Goal: Task Accomplishment & Management: Manage account settings

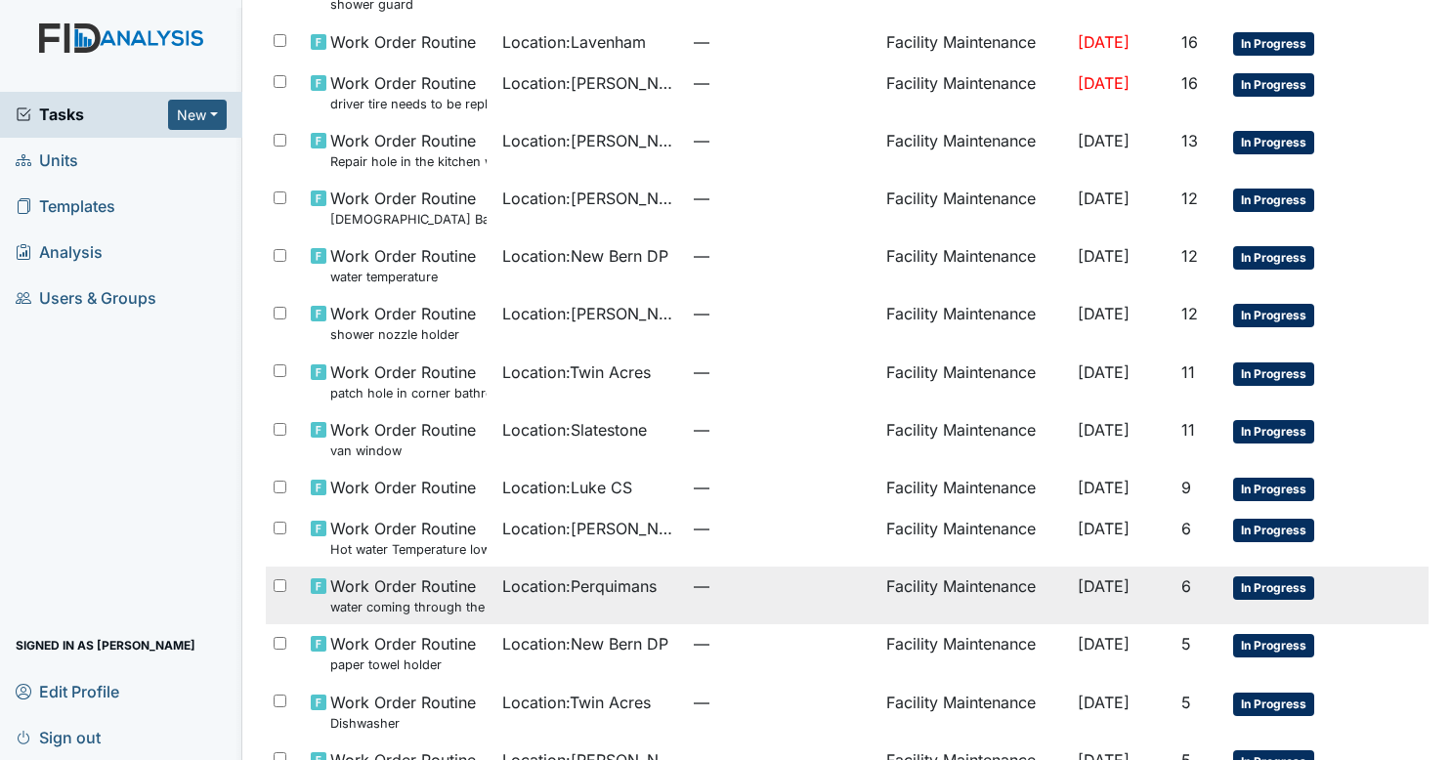
scroll to position [1151, 0]
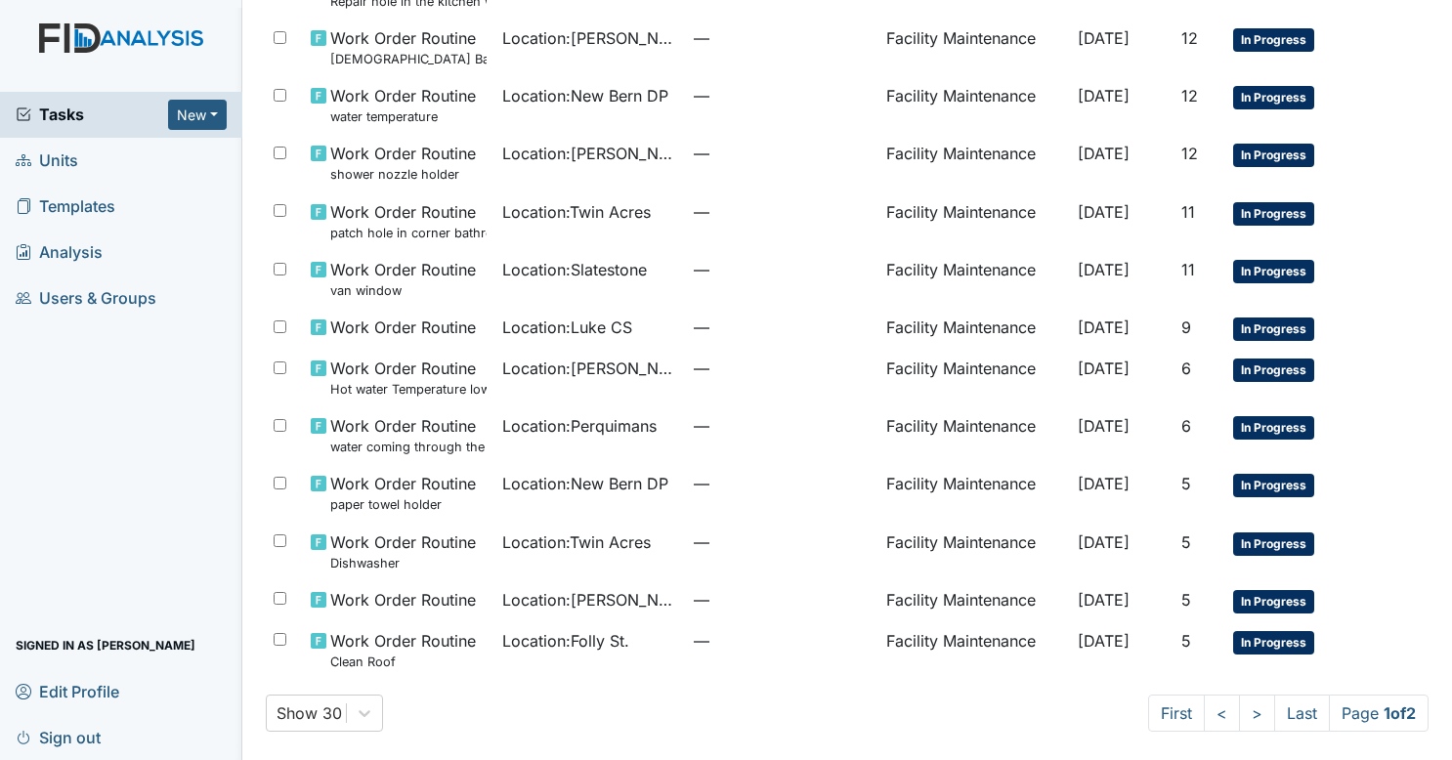
click at [112, 739] on link "Sign out" at bounding box center [121, 737] width 242 height 46
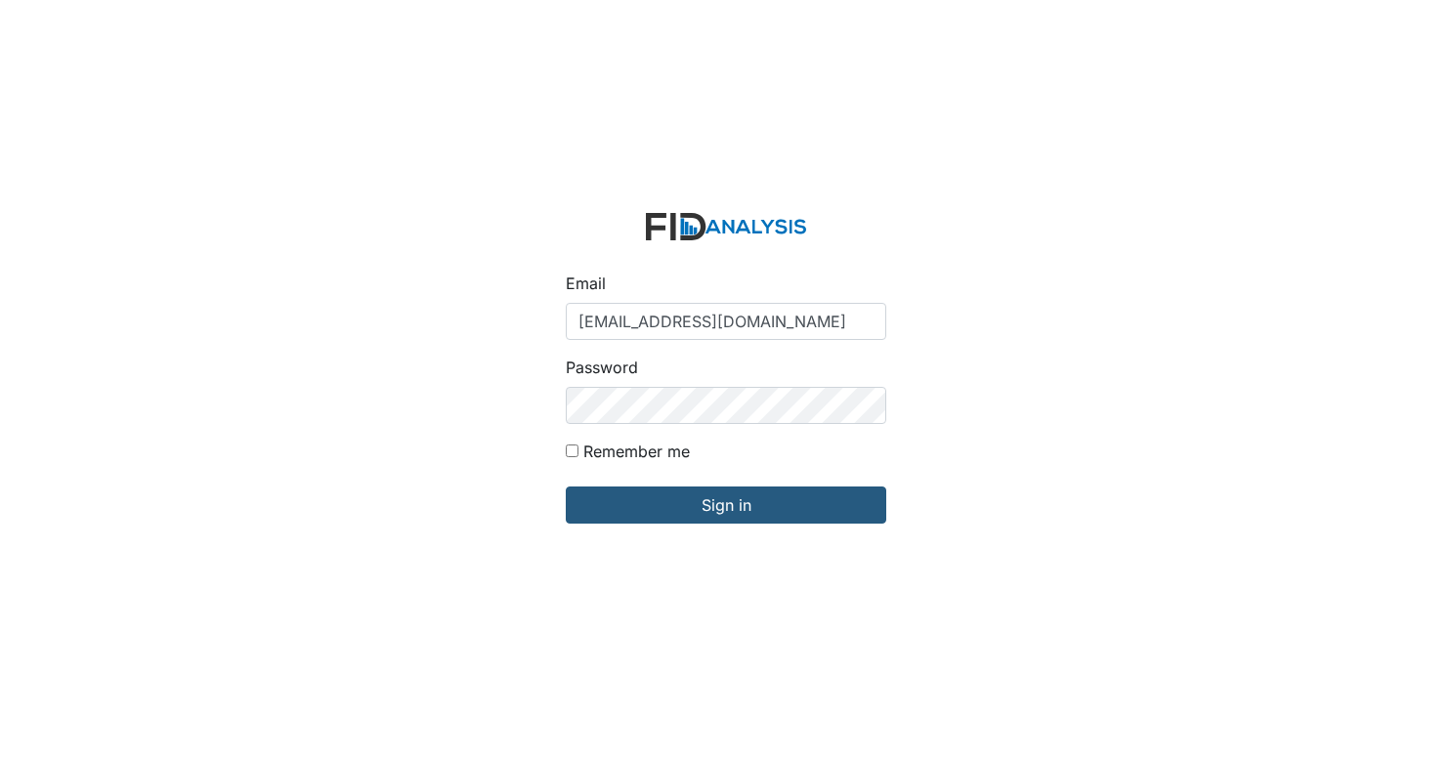
click at [667, 332] on input "[EMAIL_ADDRESS][DOMAIN_NAME]" at bounding box center [726, 321] width 320 height 37
type input "[EMAIL_ADDRESS][DOMAIN_NAME]"
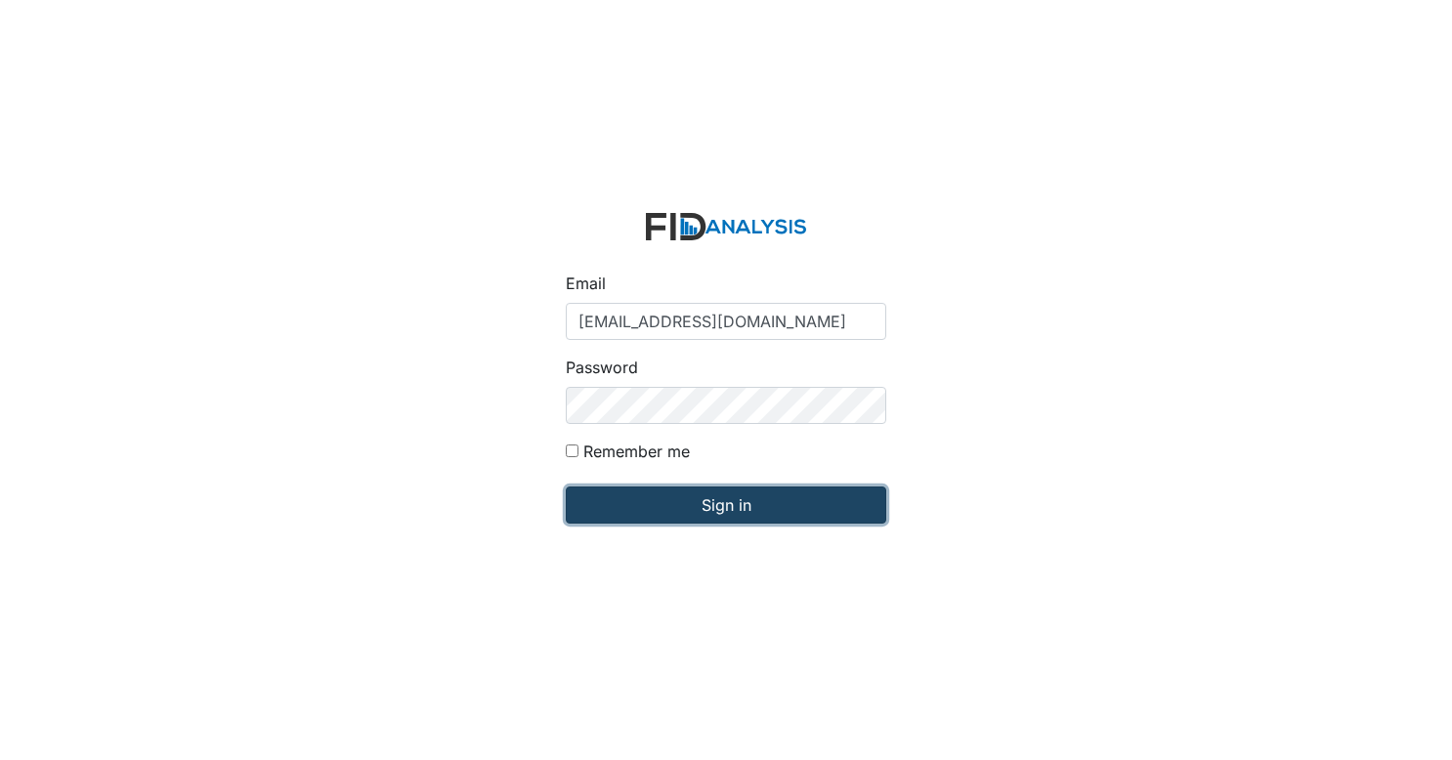
click at [687, 518] on input "Sign in" at bounding box center [726, 505] width 320 height 37
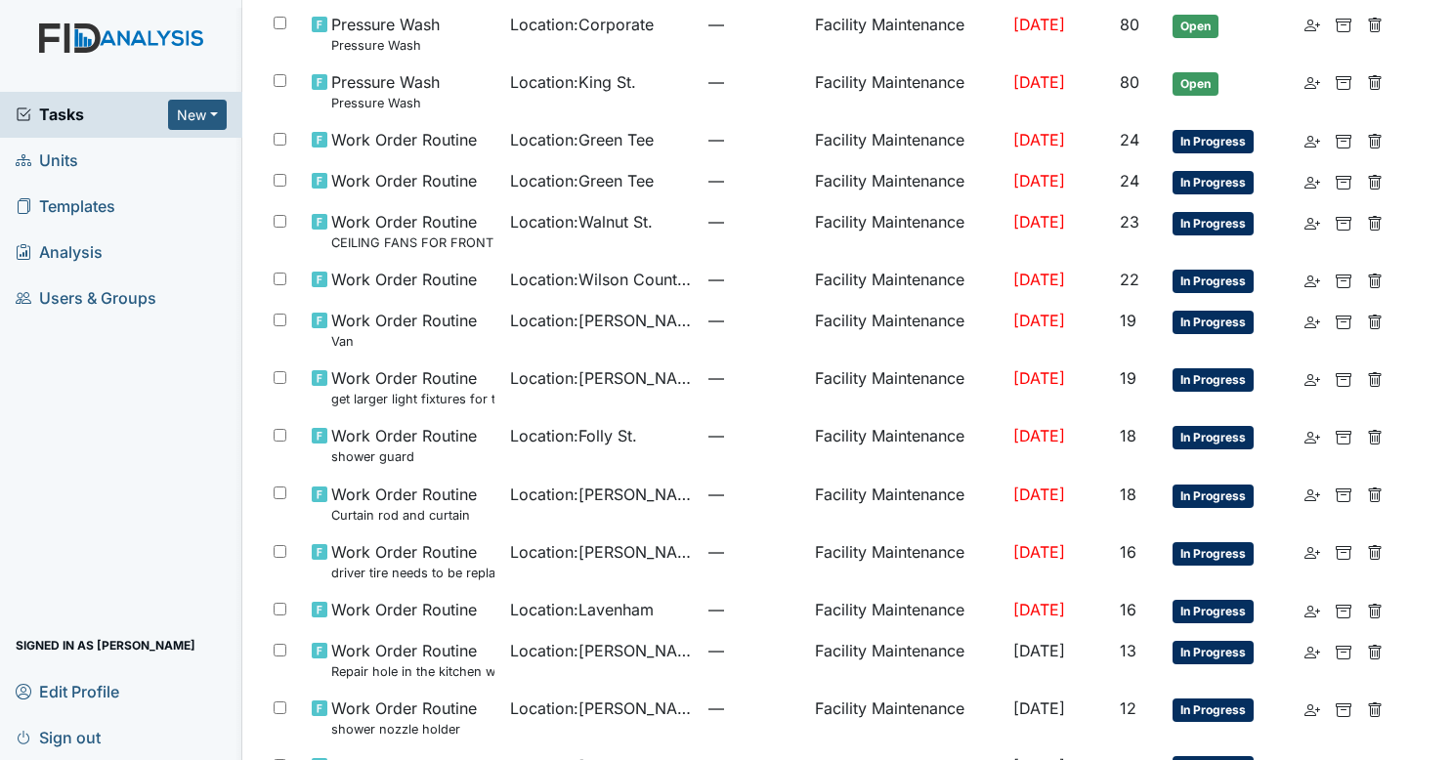
scroll to position [1116, 0]
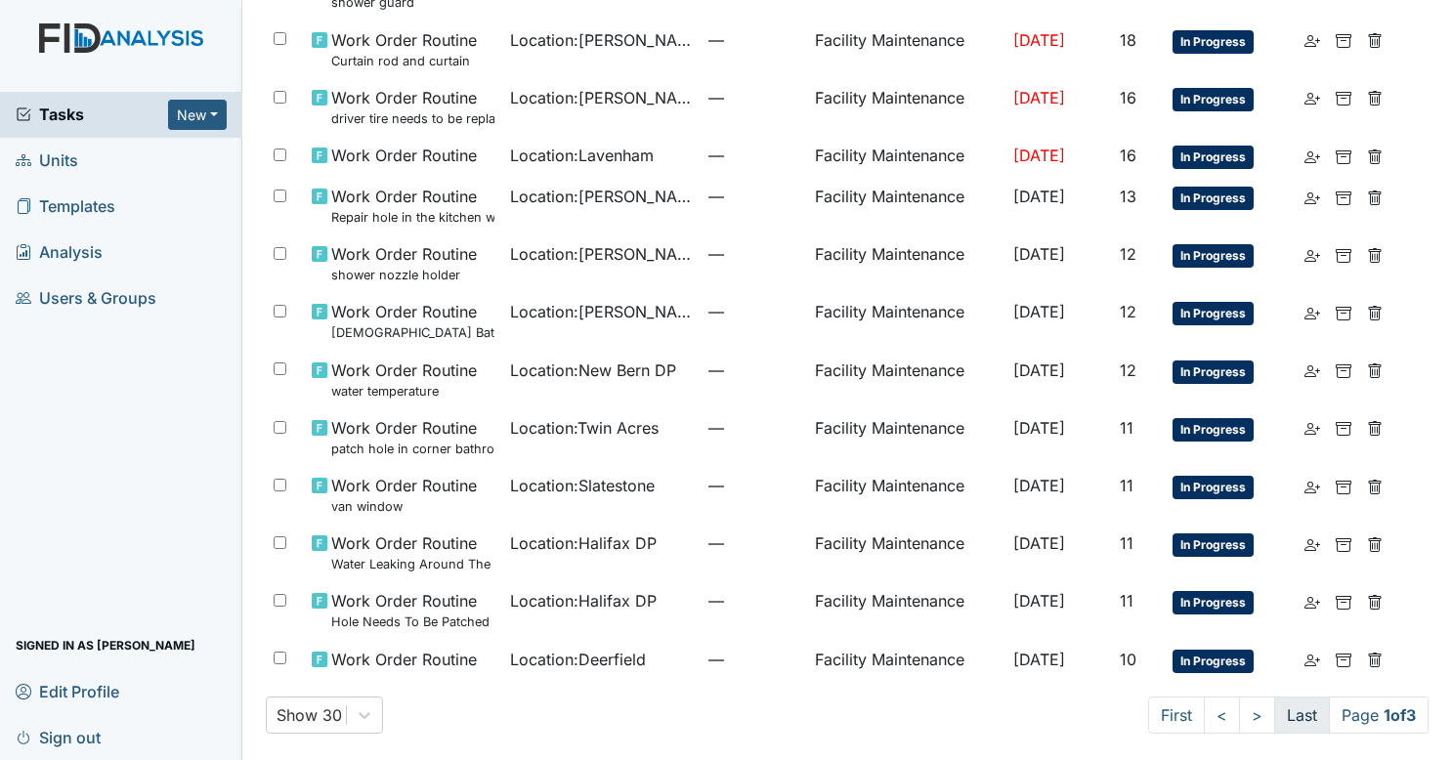
click at [1282, 703] on link "Last" at bounding box center [1302, 715] width 56 height 37
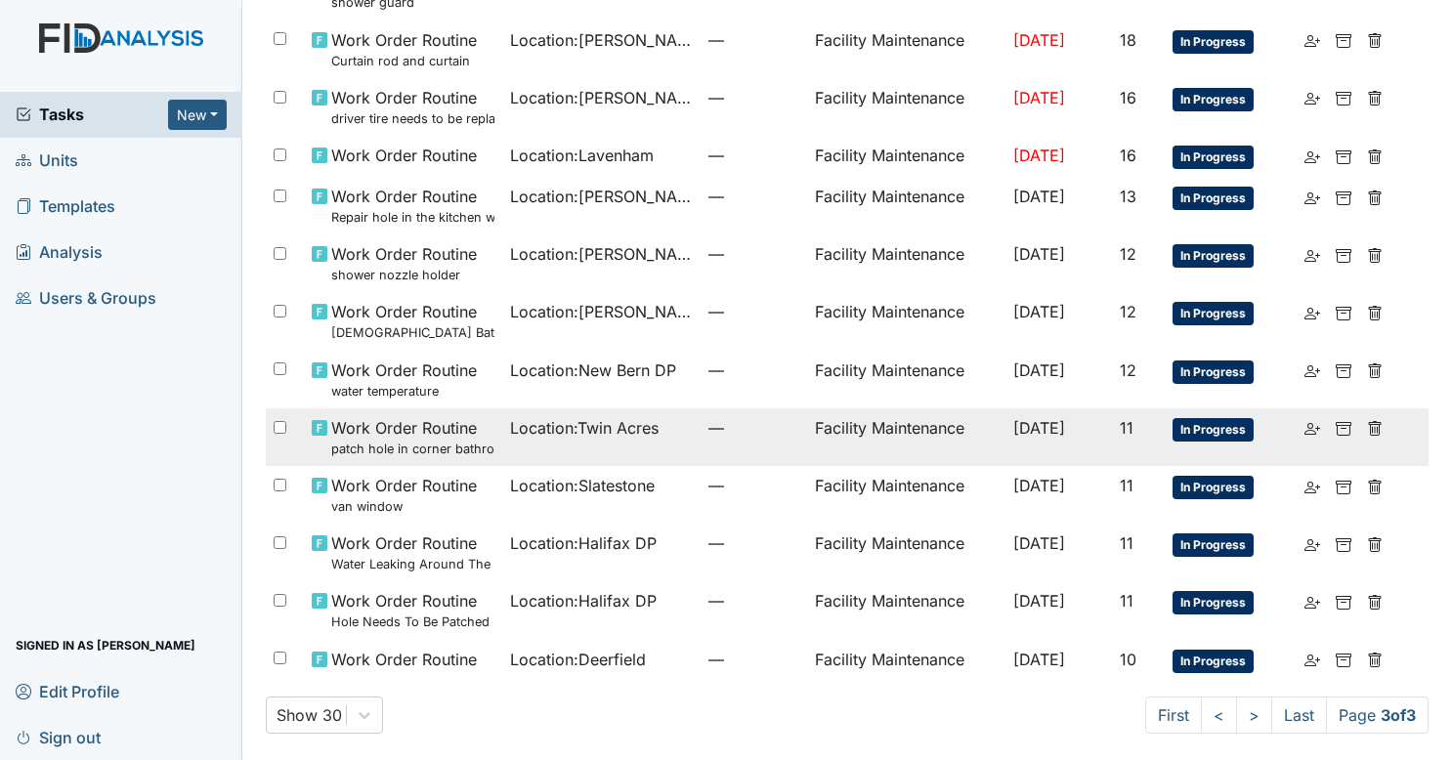
scroll to position [109, 0]
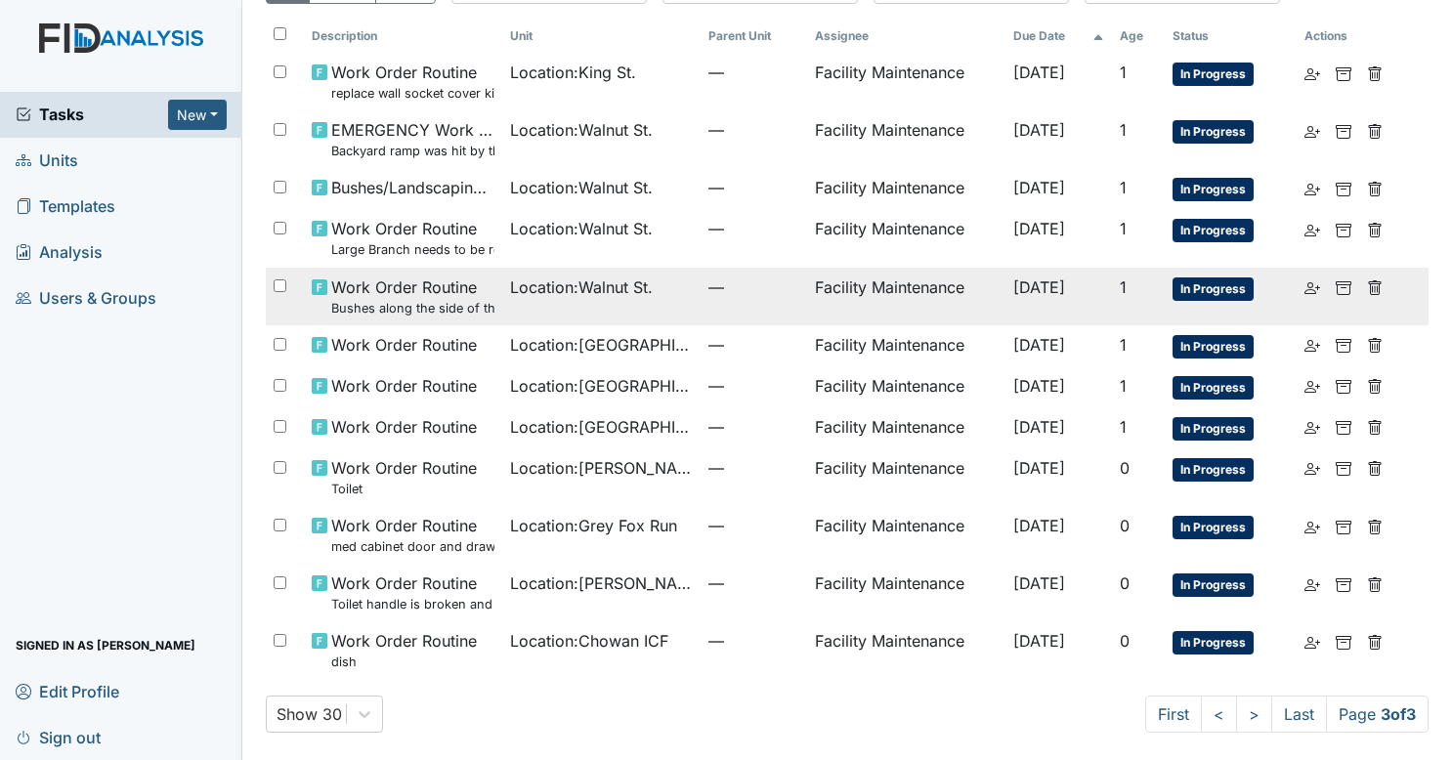
click at [664, 307] on td "Location : Walnut St." at bounding box center [601, 297] width 198 height 58
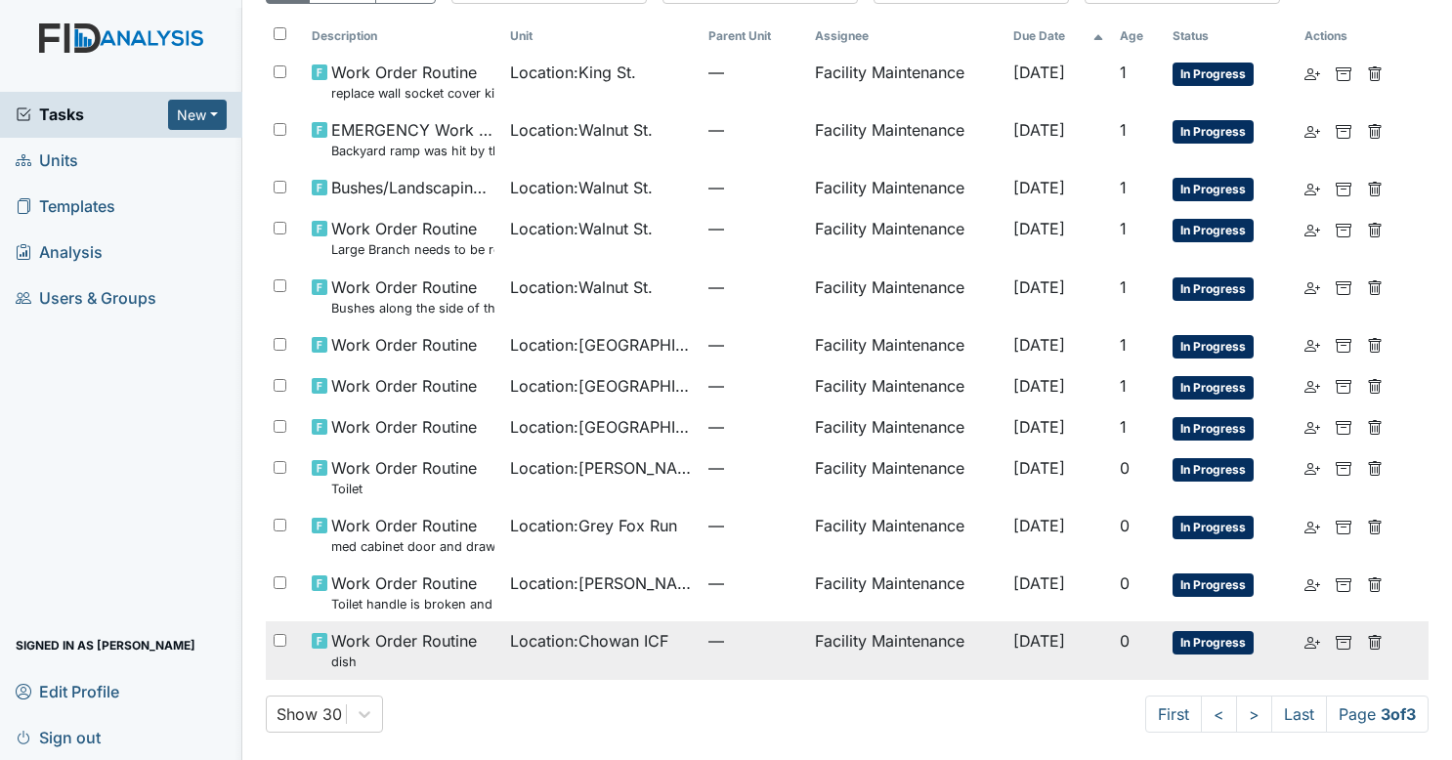
click at [516, 635] on span "Location : Chowan ICF" at bounding box center [589, 640] width 158 height 23
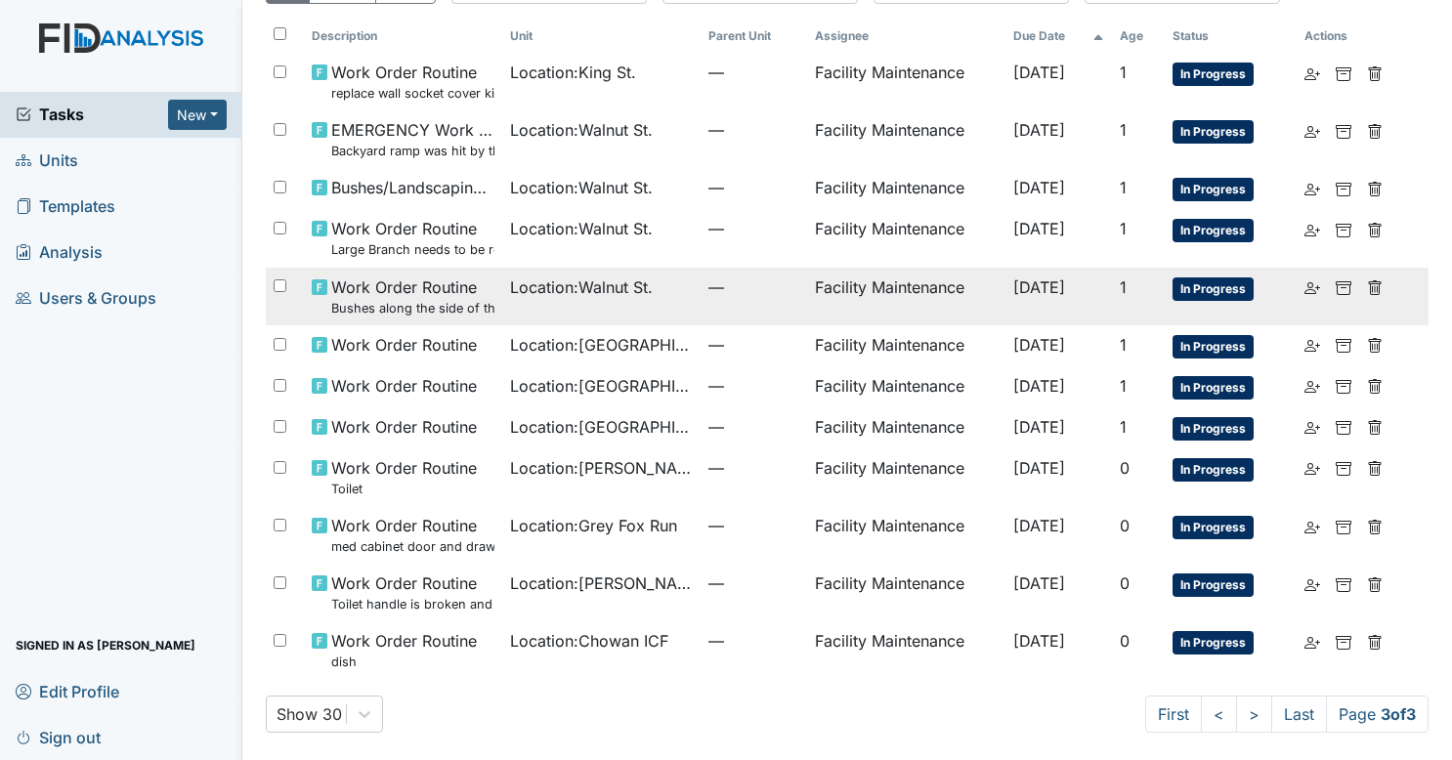
scroll to position [0, 0]
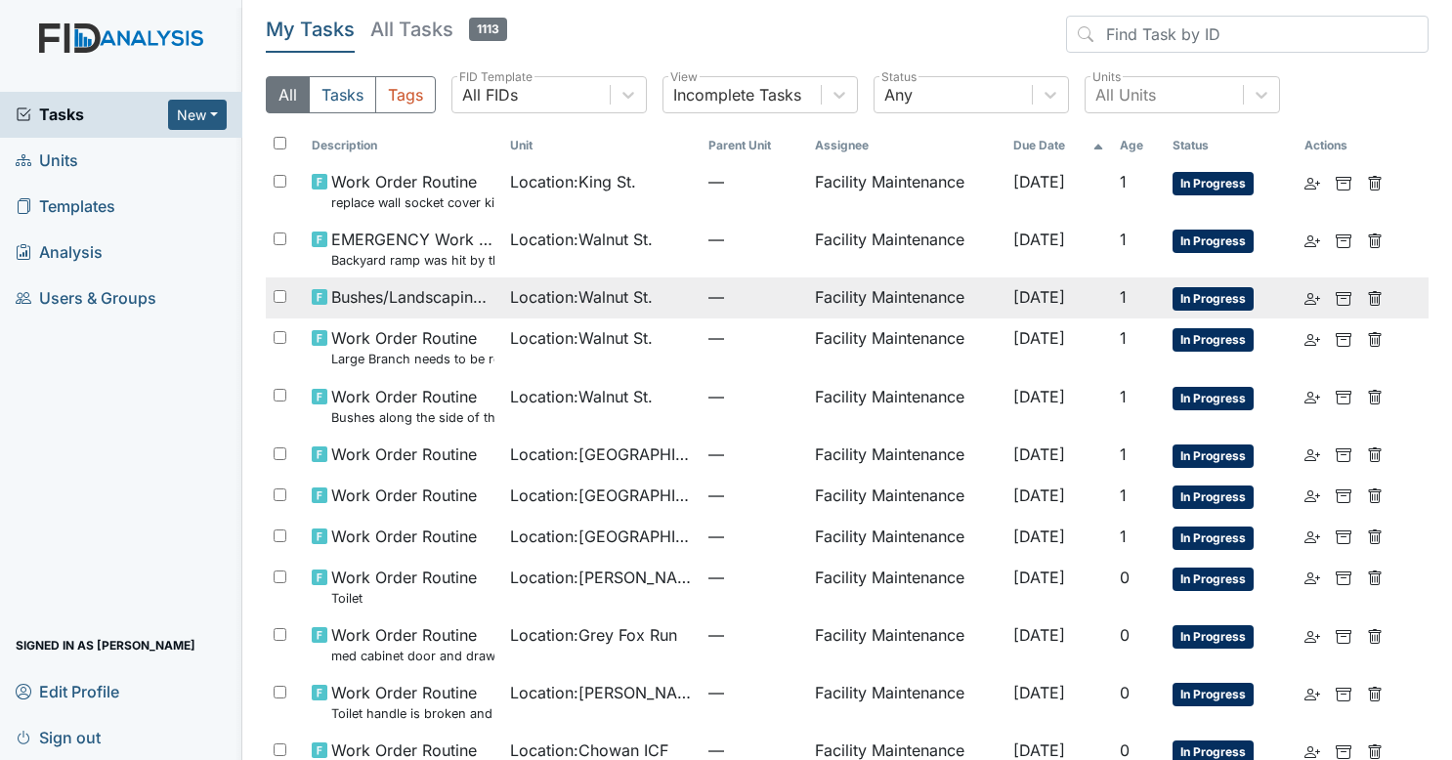
click at [579, 313] on td "Location : Walnut St." at bounding box center [601, 297] width 198 height 41
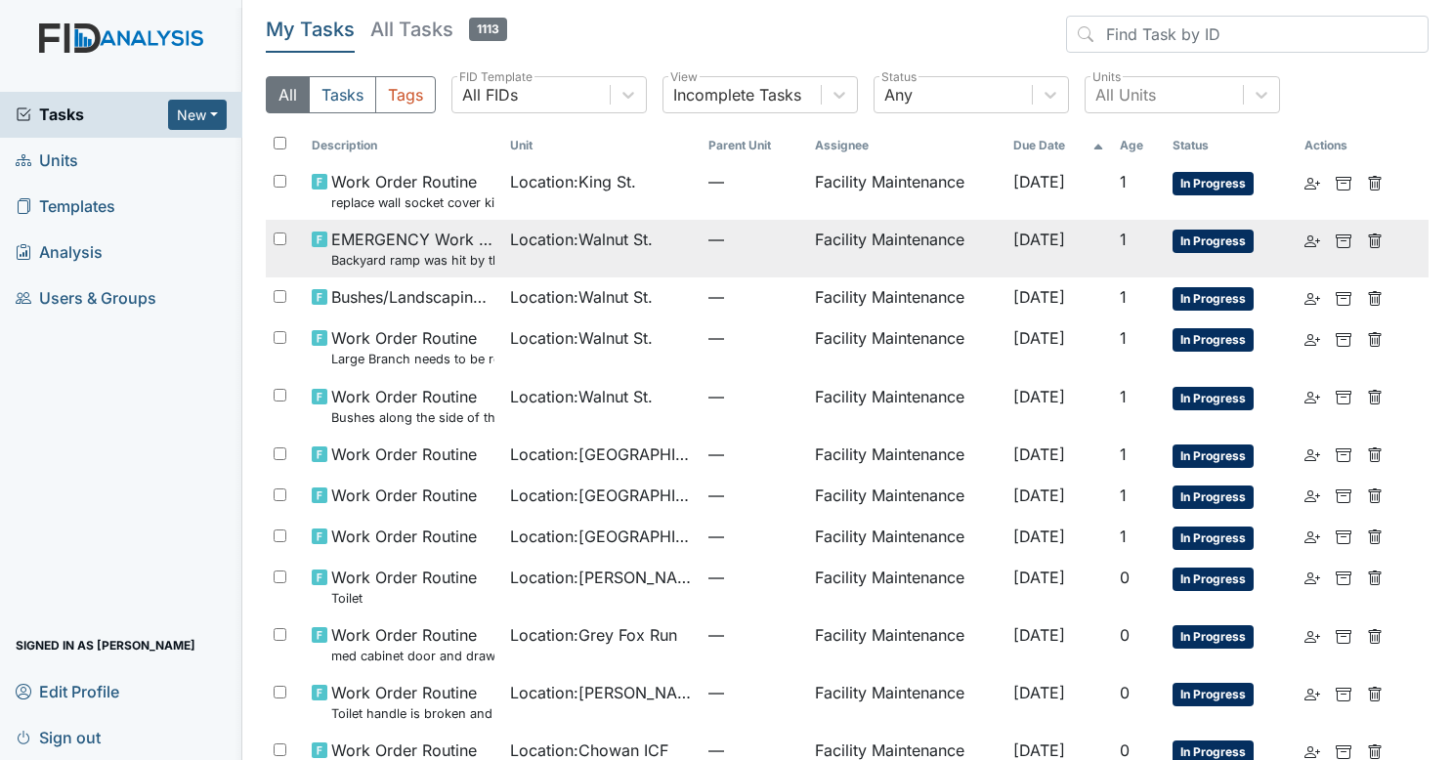
click at [708, 248] on span "—" at bounding box center [753, 239] width 90 height 23
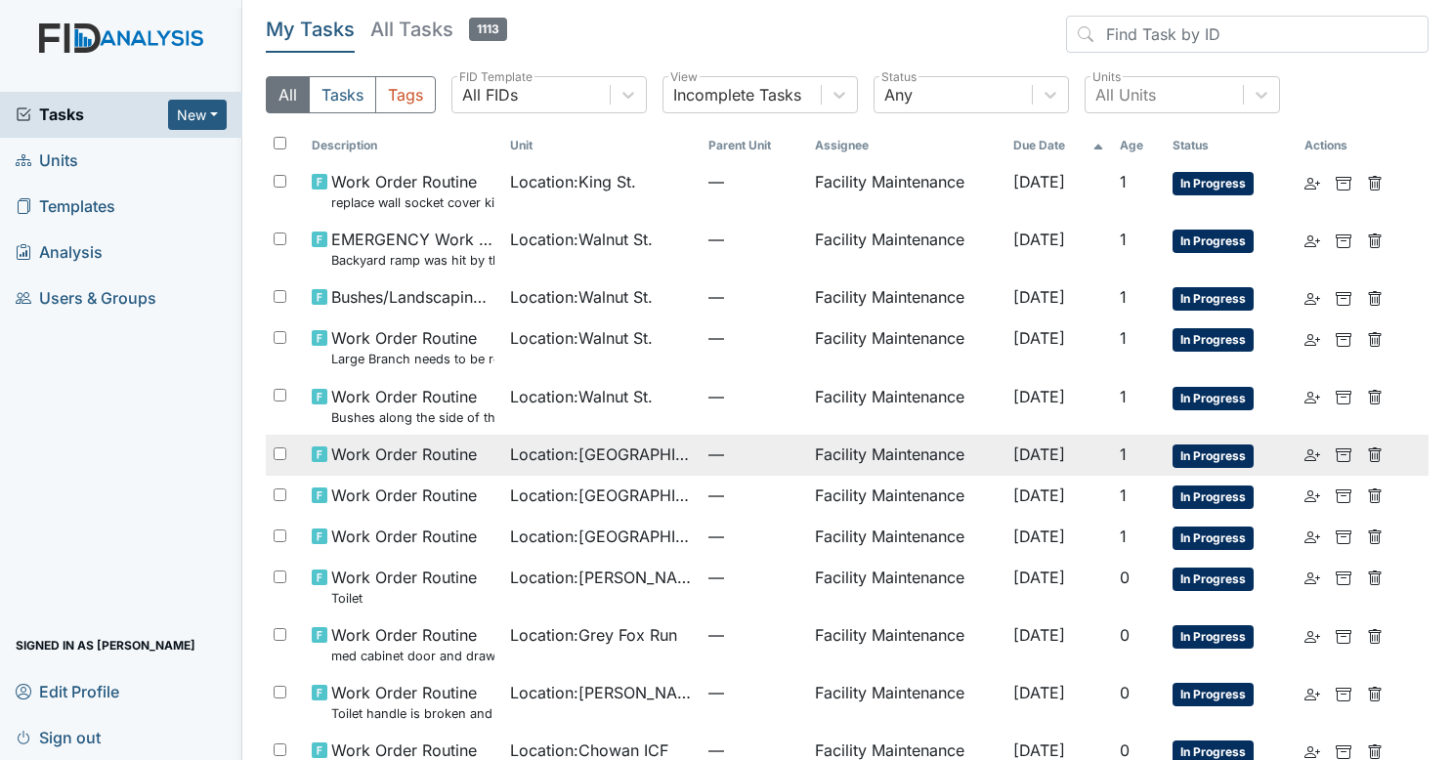
scroll to position [109, 0]
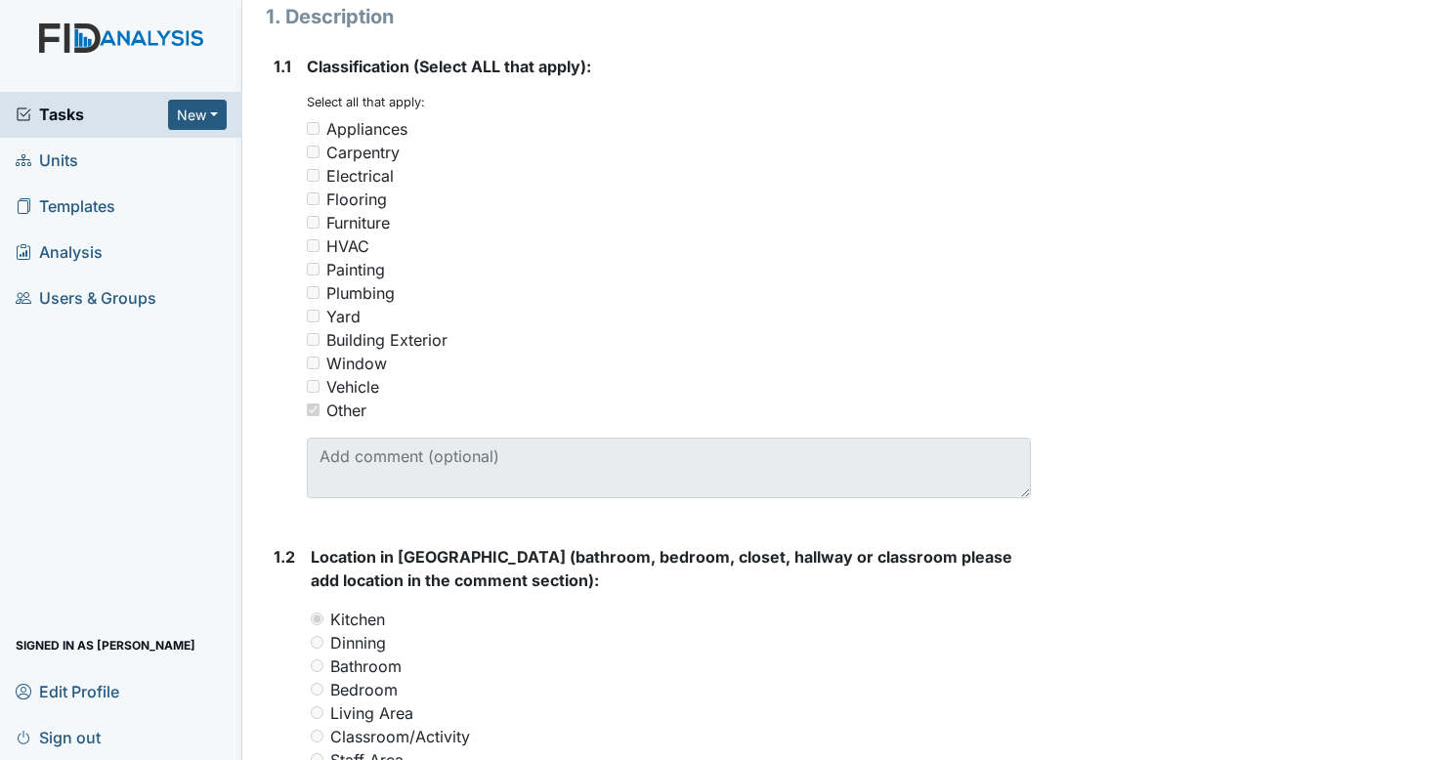
scroll to position [93, 0]
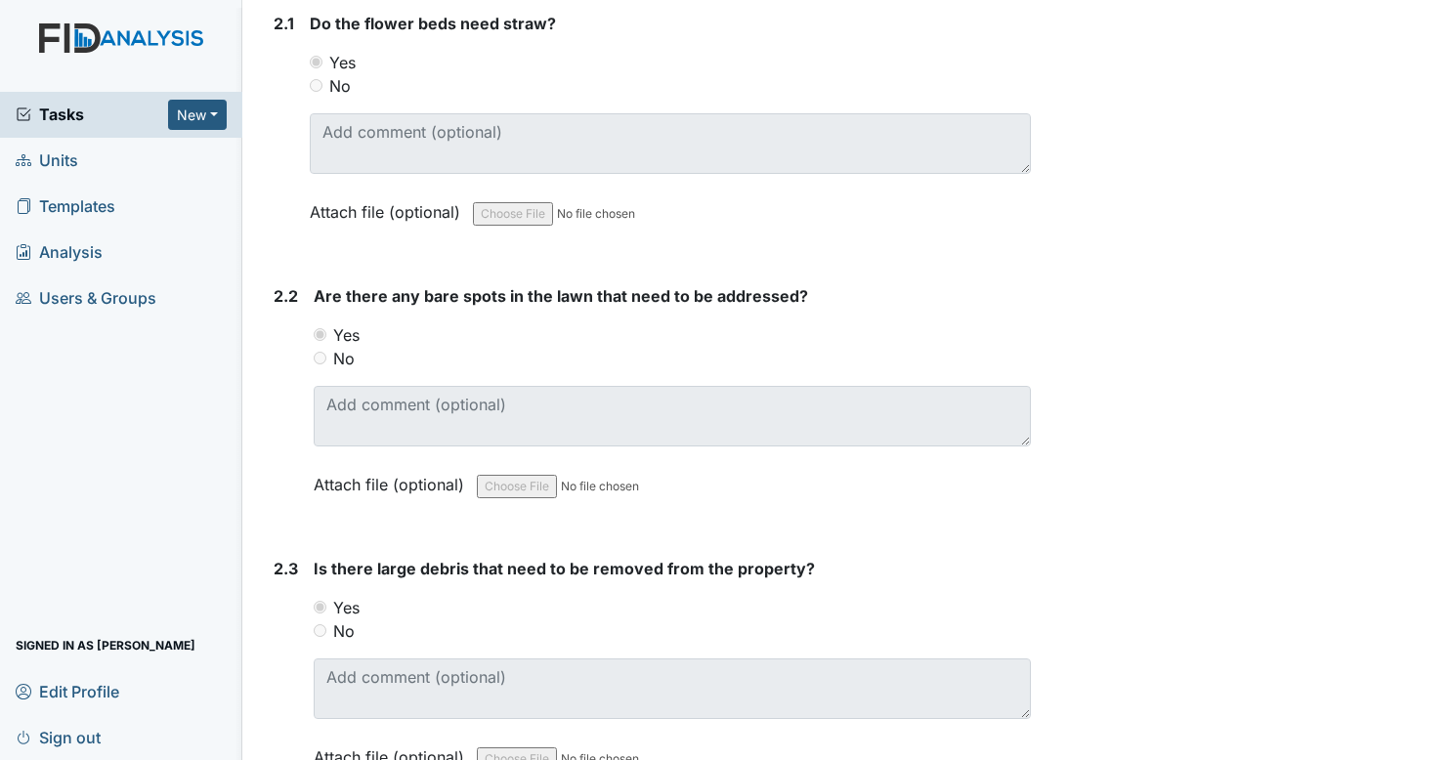
scroll to position [1026, 0]
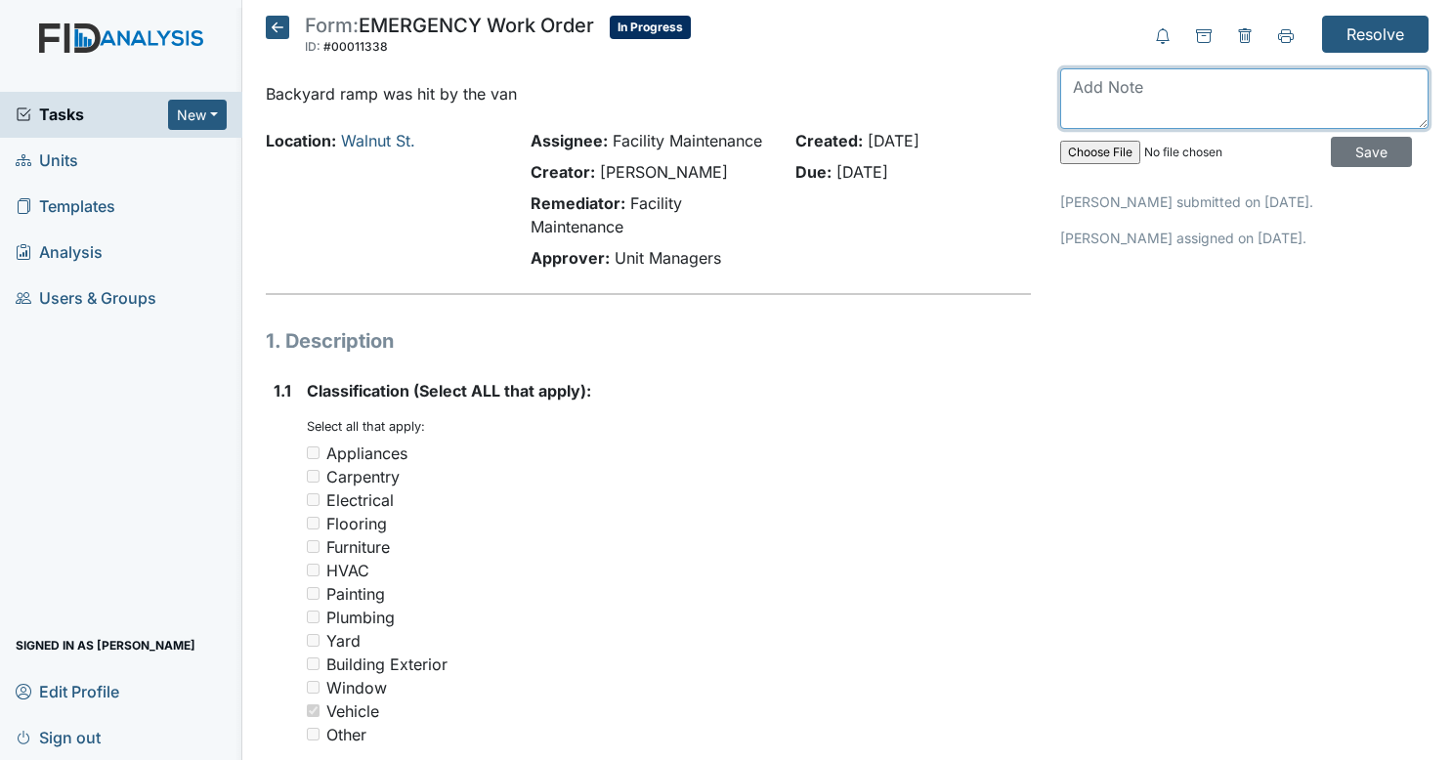
click at [1129, 89] on textarea at bounding box center [1244, 98] width 368 height 61
type textarea "will repair 8/12"
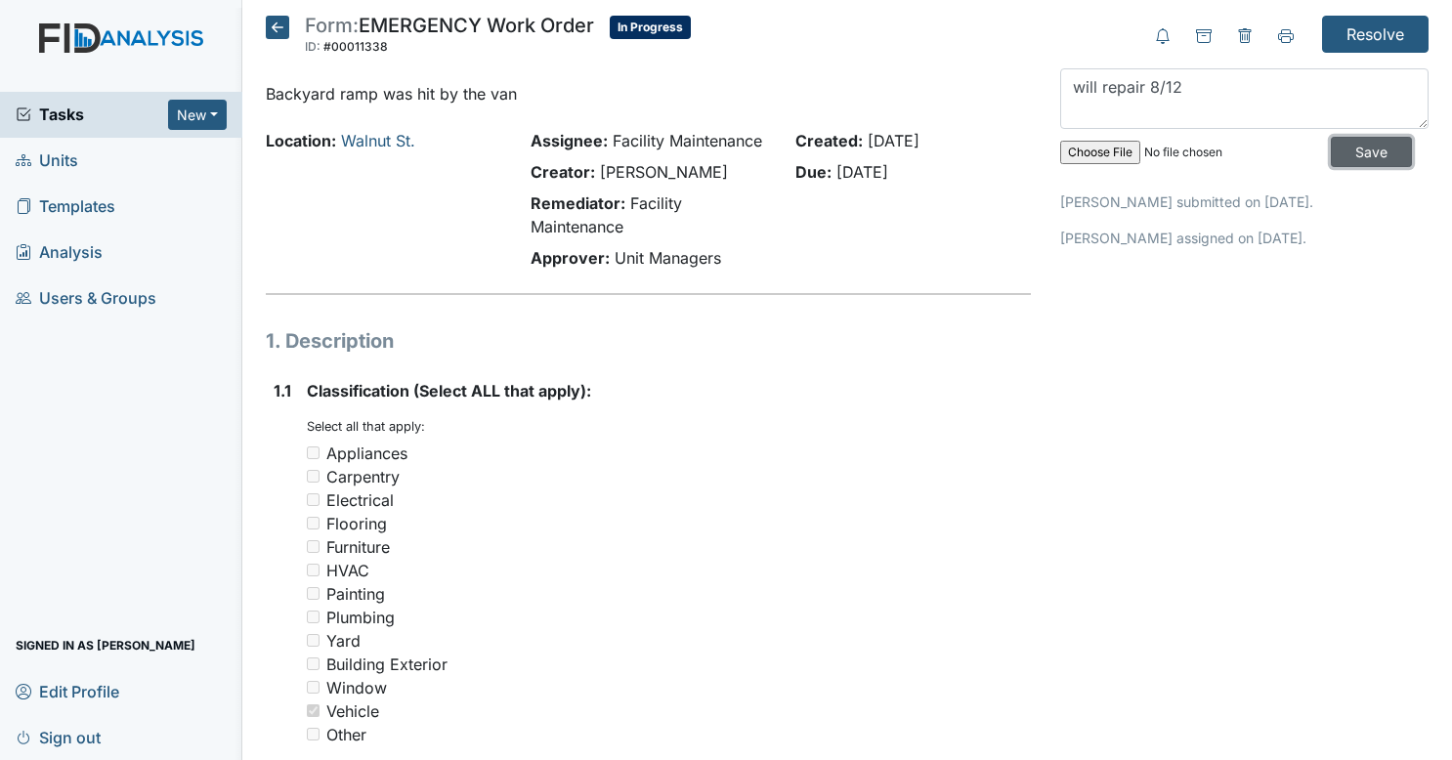
click at [1353, 156] on input "Save" at bounding box center [1371, 152] width 81 height 30
